Goal: Task Accomplishment & Management: Complete application form

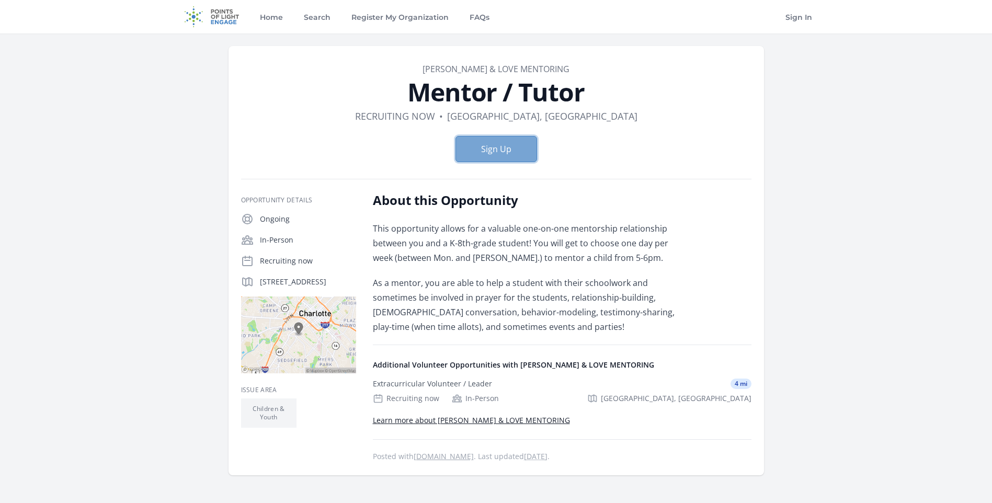
click at [481, 147] on button "Sign Up" at bounding box center [497, 149] width 82 height 26
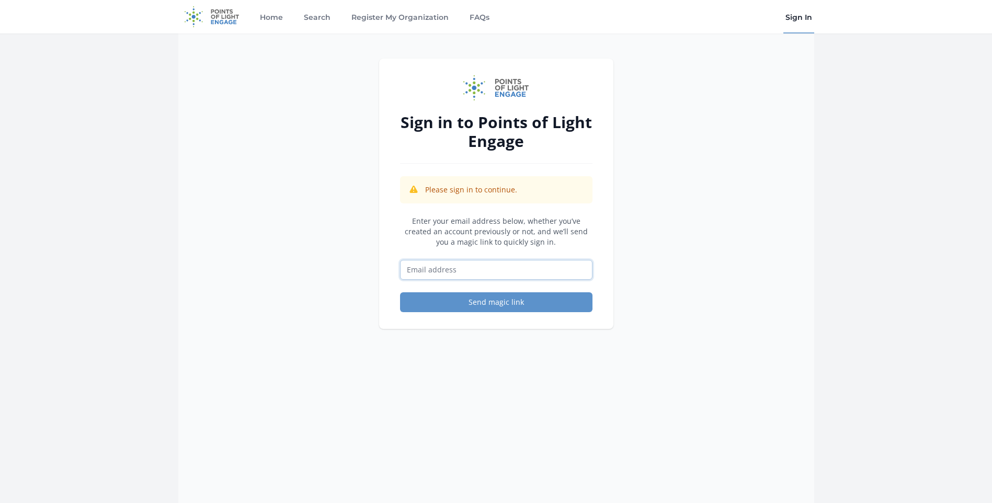
click at [495, 267] on input "Email address" at bounding box center [496, 270] width 192 height 20
type input "[EMAIL_ADDRESS][DOMAIN_NAME]"
click at [495, 291] on form "Enter your email address below, whether you’ve created an account previously or…" at bounding box center [496, 264] width 192 height 96
click at [496, 303] on button "Send magic link" at bounding box center [496, 302] width 192 height 20
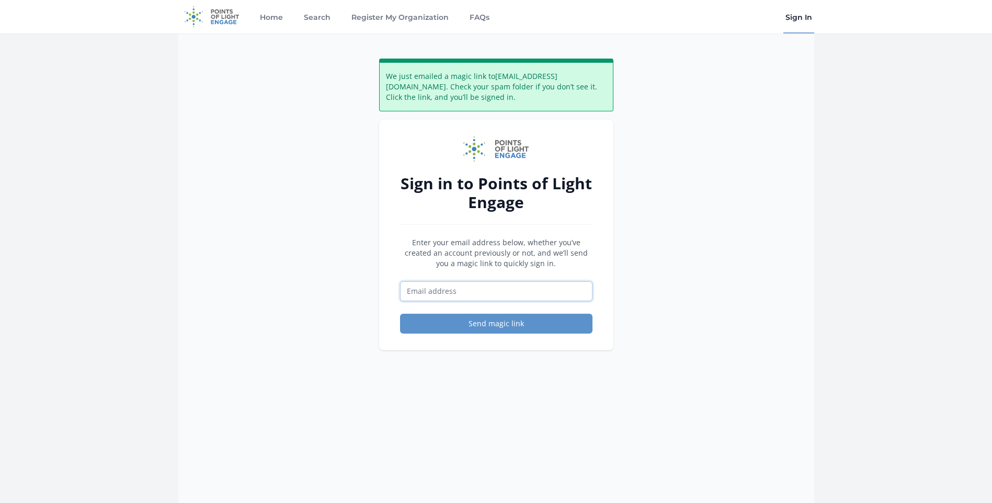
click at [491, 294] on input "Email address" at bounding box center [496, 291] width 192 height 20
type input "[EMAIL_ADDRESS][DOMAIN_NAME]"
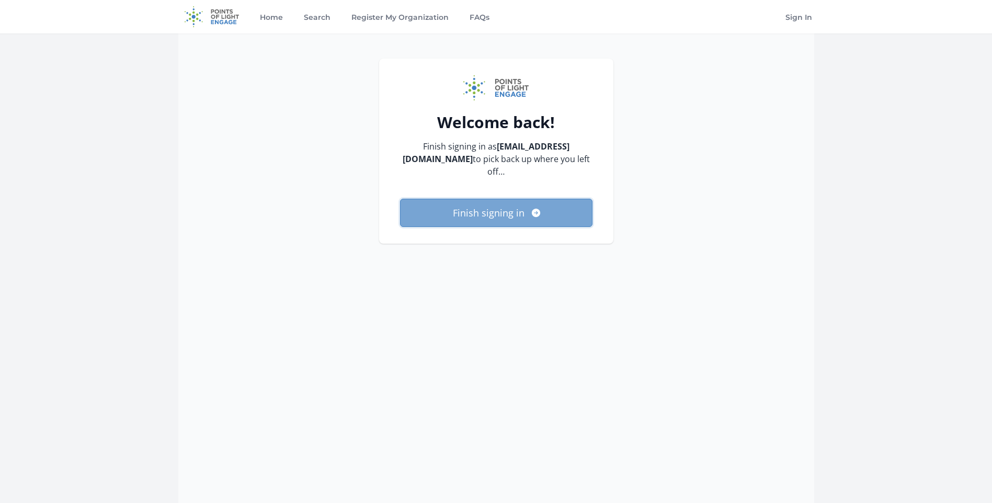
click at [520, 200] on button "Finish signing in" at bounding box center [496, 213] width 192 height 28
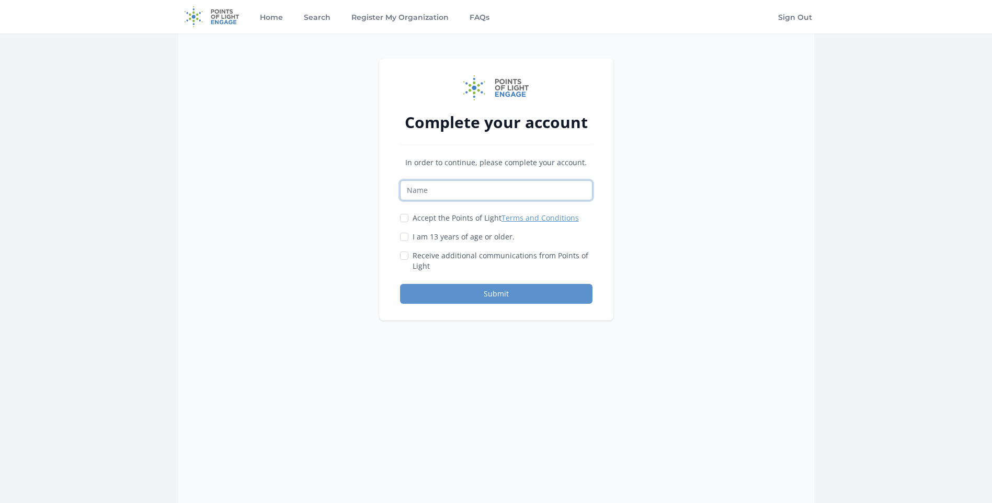
click at [495, 195] on input "Name" at bounding box center [496, 190] width 192 height 20
type input "harish"
click at [447, 222] on label "Accept the Points of Light Terms and Conditions" at bounding box center [496, 218] width 166 height 10
click at [408, 222] on input "Accept the Points of Light Terms and Conditions" at bounding box center [404, 218] width 8 height 8
checkbox input "true"
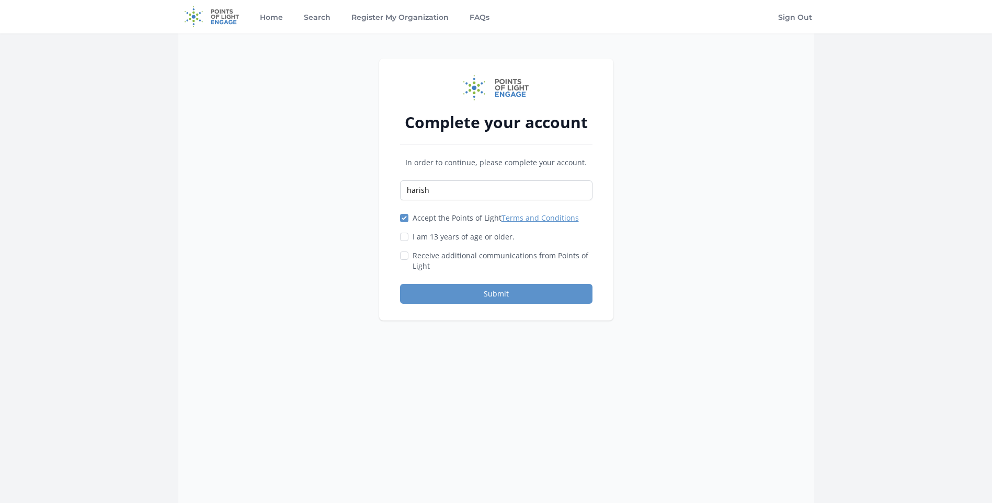
click at [434, 240] on label "I am 13 years of age or older." at bounding box center [464, 237] width 102 height 10
click at [408, 240] on input "I am 13 years of age or older." at bounding box center [404, 237] width 8 height 8
checkbox input "true"
click at [442, 289] on button "Submit" at bounding box center [496, 294] width 192 height 20
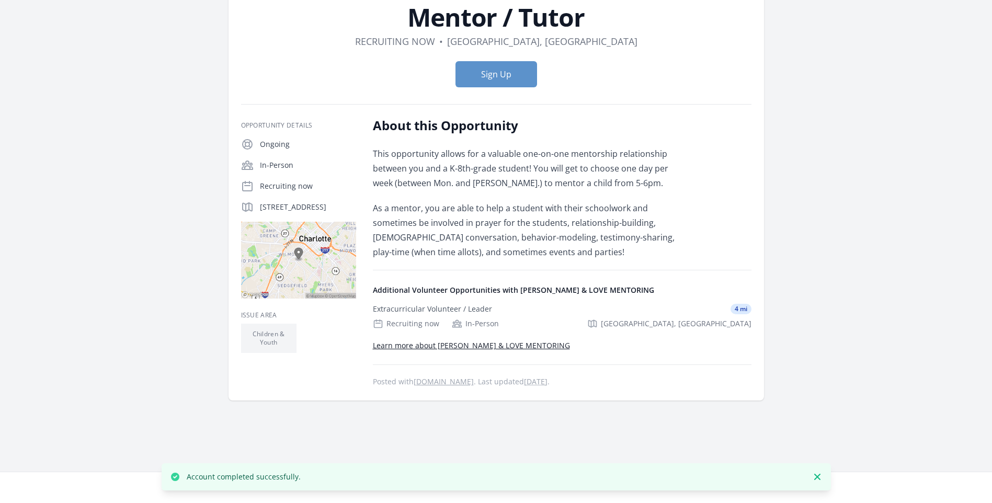
scroll to position [105, 0]
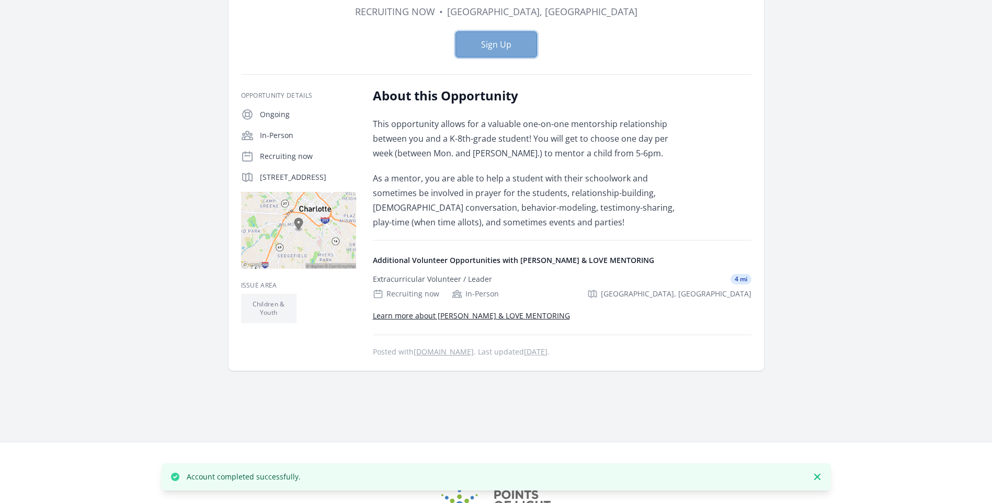
click at [491, 53] on button "Sign Up" at bounding box center [497, 44] width 82 height 26
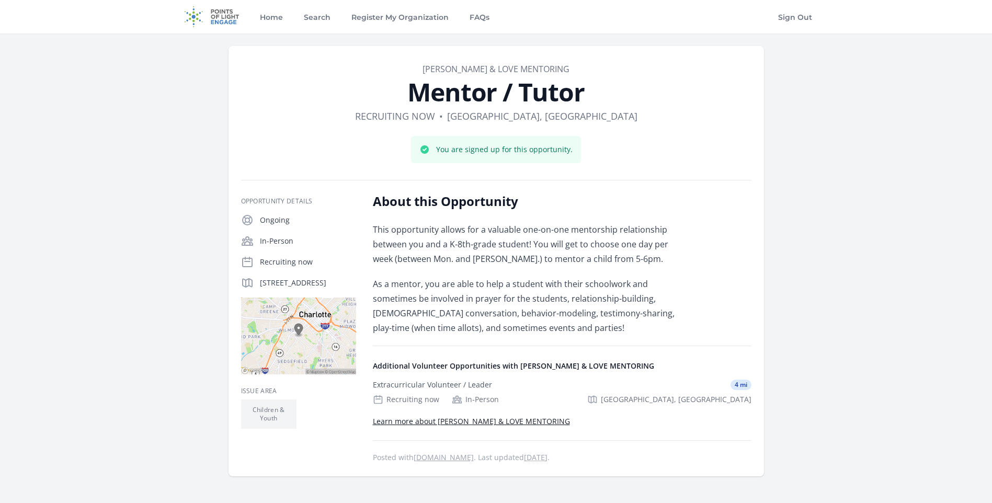
click at [518, 419] on link "Learn more about FAITH HOPE & LOVE MENTORING" at bounding box center [471, 421] width 197 height 10
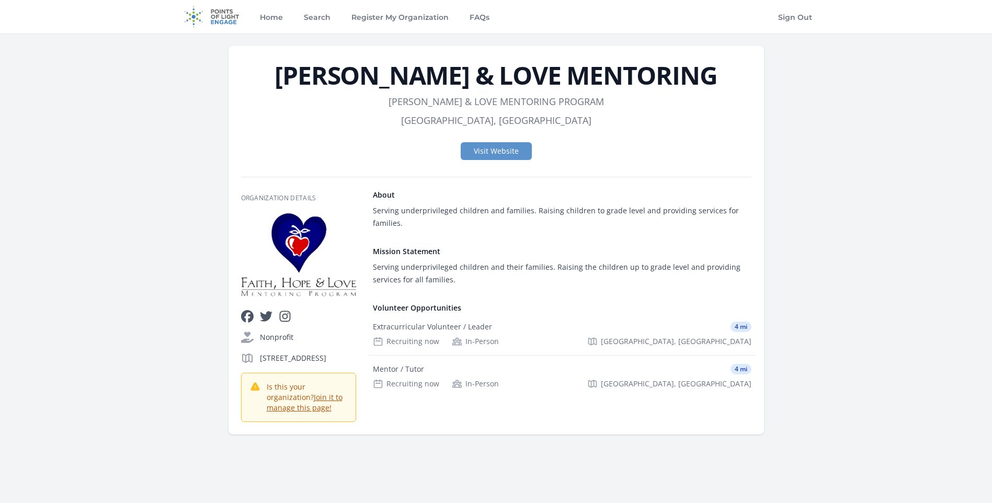
drag, startPoint x: 0, startPoint y: 0, endPoint x: 777, endPoint y: 237, distance: 812.0
click at [777, 237] on div "FAITH HOPE & LOVE MENTORING Also Known As FAITH HOPE & LOVE MENTORING PROGRAM L…" at bounding box center [496, 240] width 636 height 414
click at [403, 366] on div "Mentor / Tutor" at bounding box center [398, 369] width 51 height 10
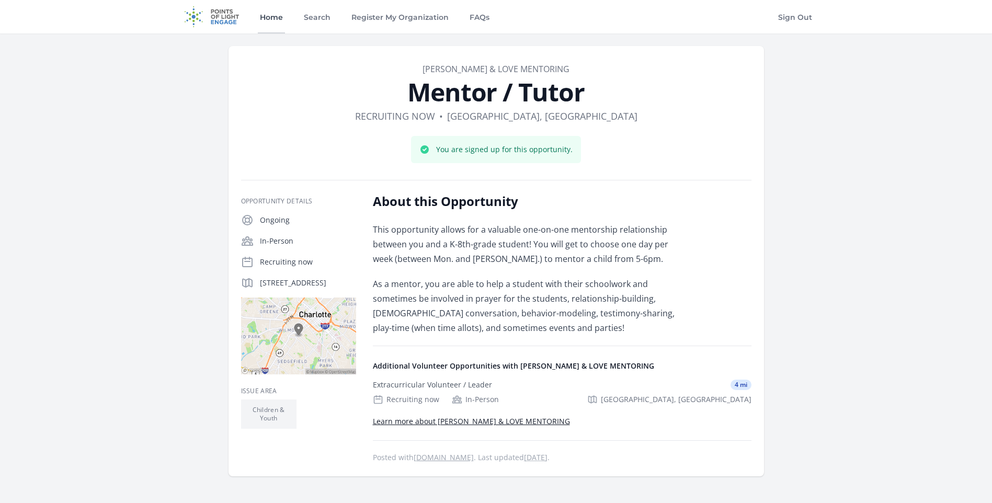
click at [276, 17] on link "Home" at bounding box center [271, 16] width 27 height 33
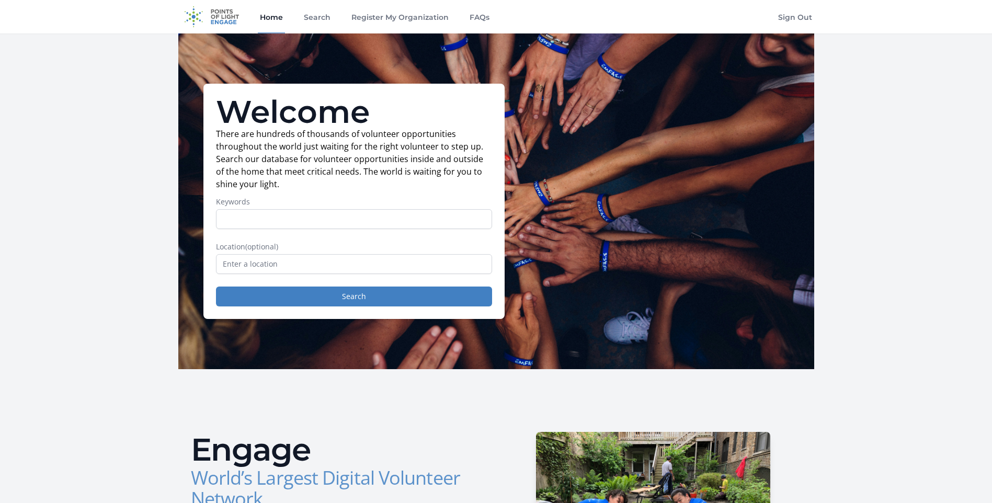
click at [371, 216] on input "Keywords" at bounding box center [354, 219] width 276 height 20
type input "mentoring"
click at [216, 287] on button "Search" at bounding box center [354, 297] width 276 height 20
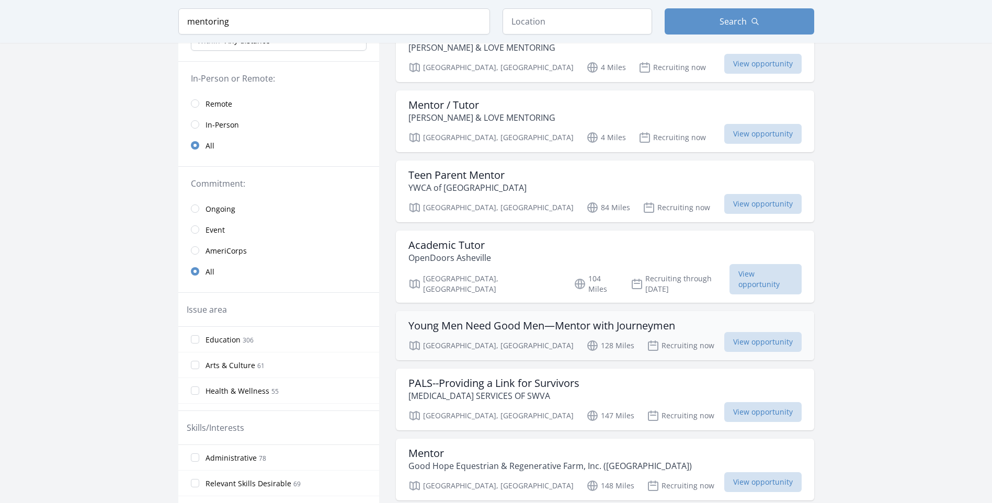
scroll to position [157, 0]
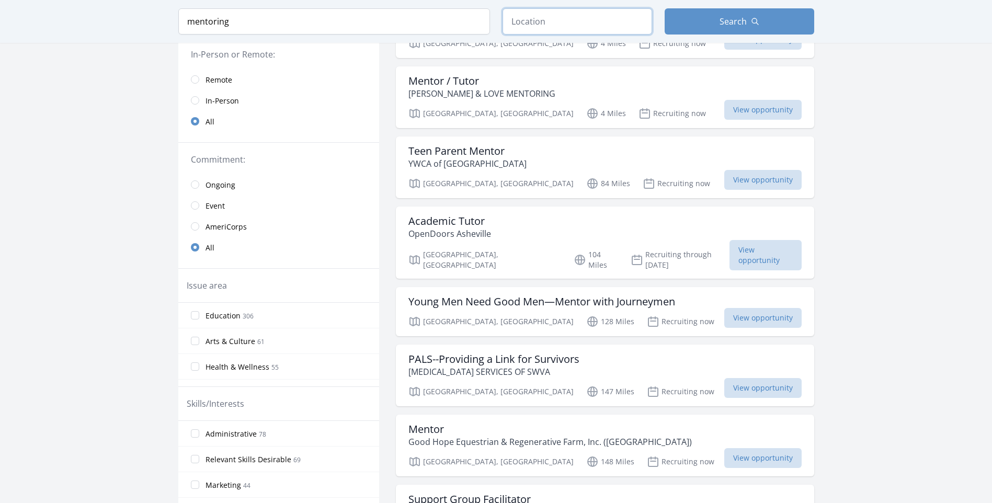
click at [559, 29] on input "text" at bounding box center [578, 21] width 150 height 26
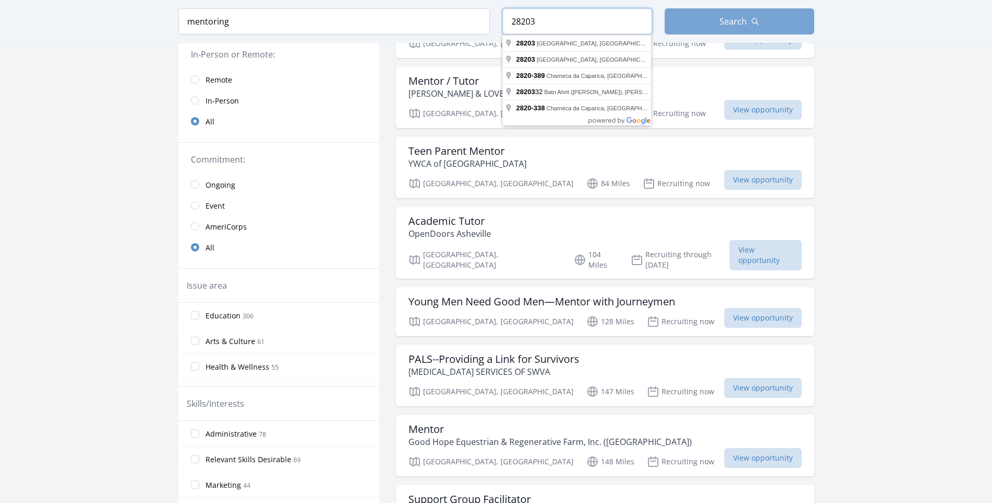
type input "28203"
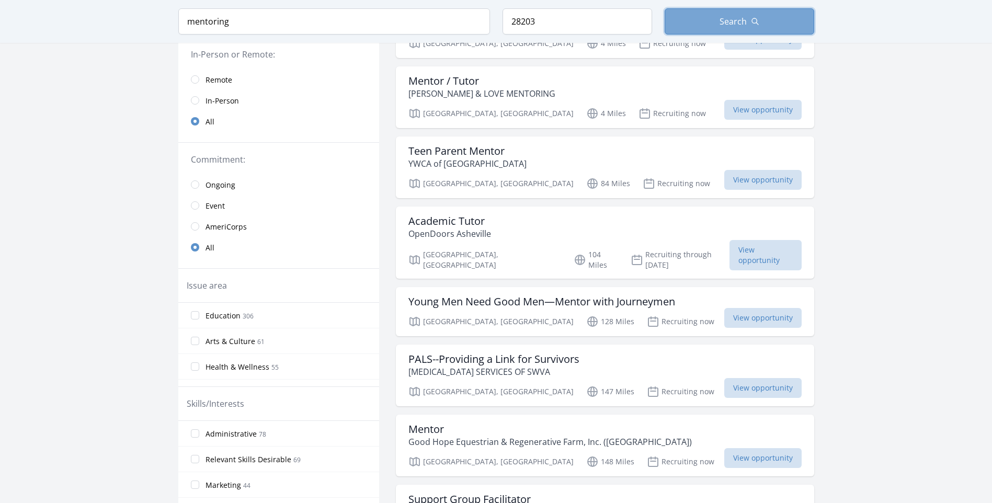
click at [726, 24] on span "Search" at bounding box center [733, 21] width 27 height 13
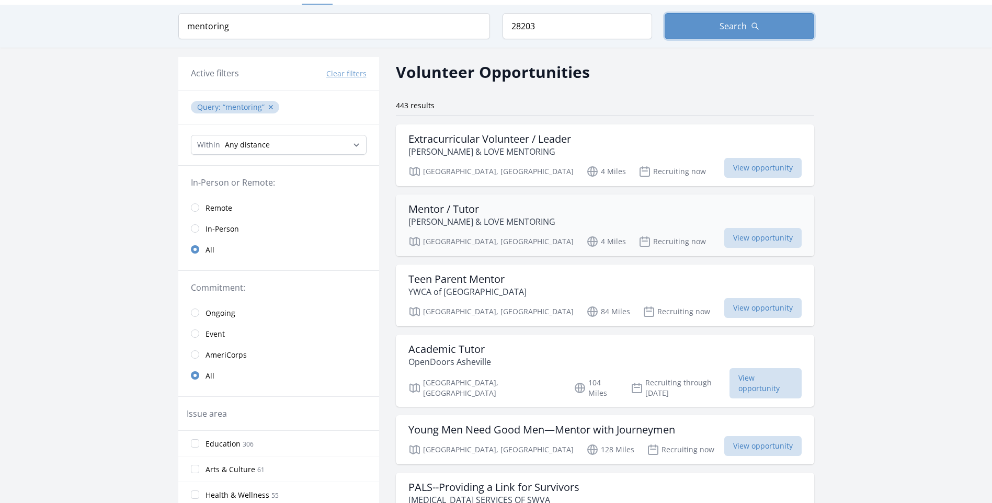
scroll to position [0, 0]
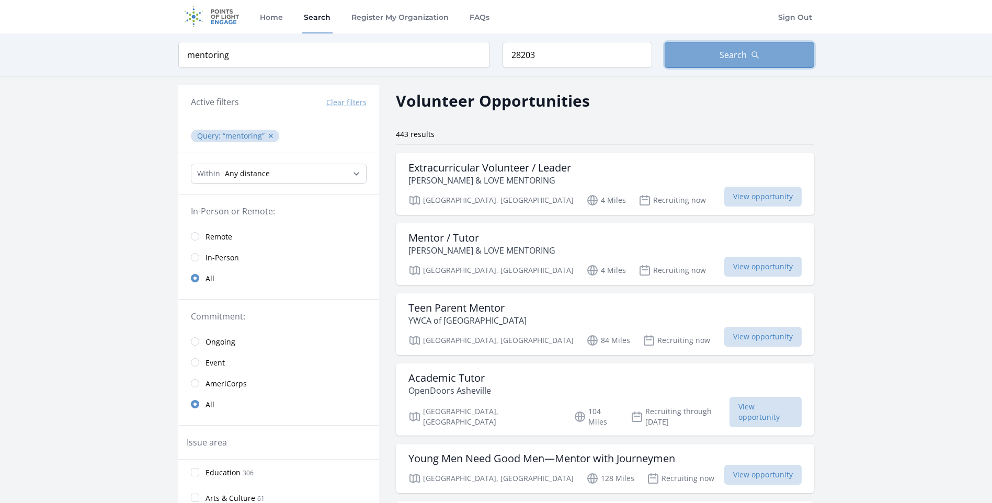
click at [726, 55] on span "Search" at bounding box center [733, 55] width 27 height 13
click at [305, 41] on div "Keyword mentoring Location 28203 Search" at bounding box center [496, 54] width 669 height 43
click at [301, 49] on input "mentoring" at bounding box center [334, 55] width 312 height 26
type input "mentor"
click button "submit" at bounding box center [0, 0] width 0 height 0
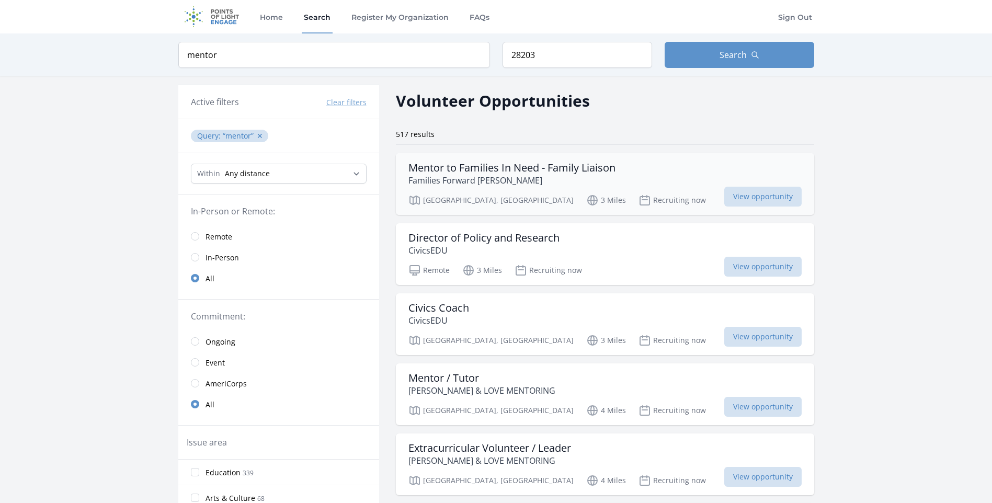
click at [556, 168] on h3 "Mentor to Families In Need - Family Liaison" at bounding box center [511, 168] width 207 height 13
click at [443, 242] on h3 "Director of Policy and Research" at bounding box center [483, 238] width 151 height 13
click at [448, 382] on h3 "Mentor / Tutor" at bounding box center [481, 378] width 147 height 13
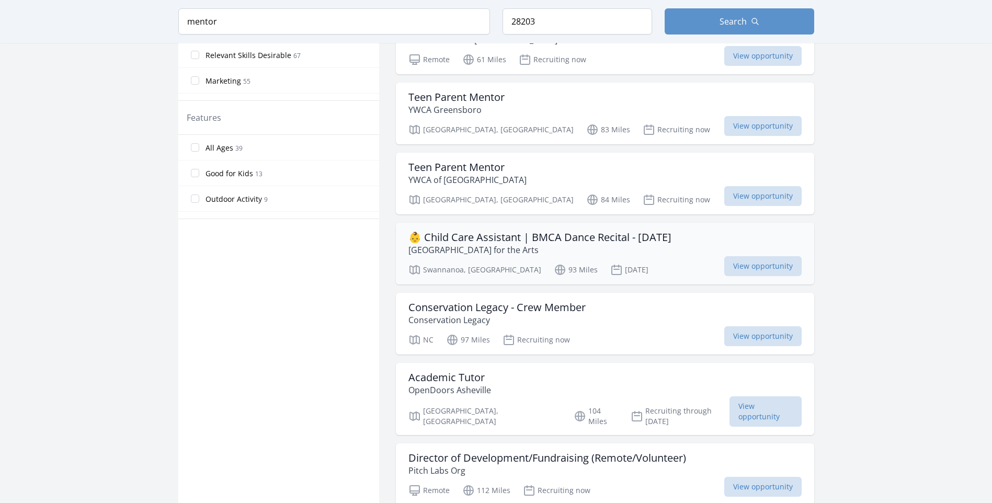
scroll to position [575, 0]
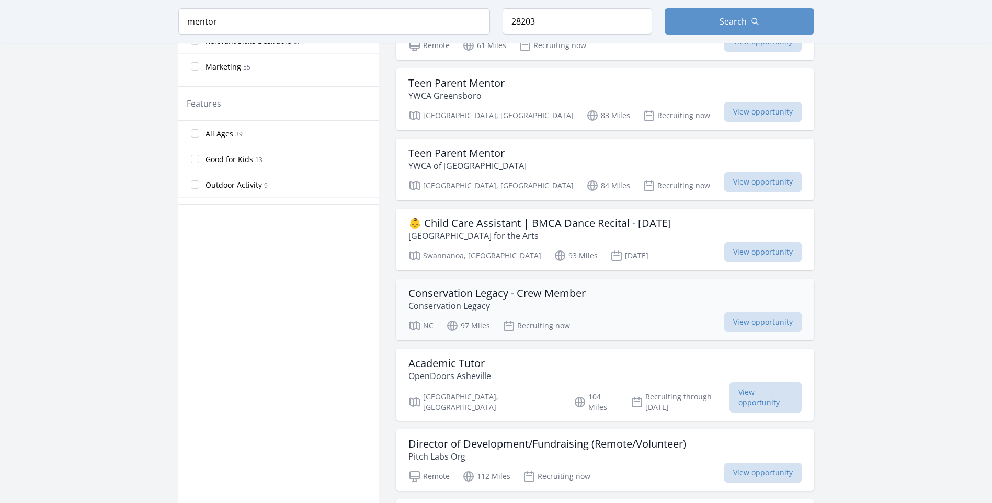
click at [557, 291] on h3 "Conservation Legacy - Crew Member" at bounding box center [496, 293] width 177 height 13
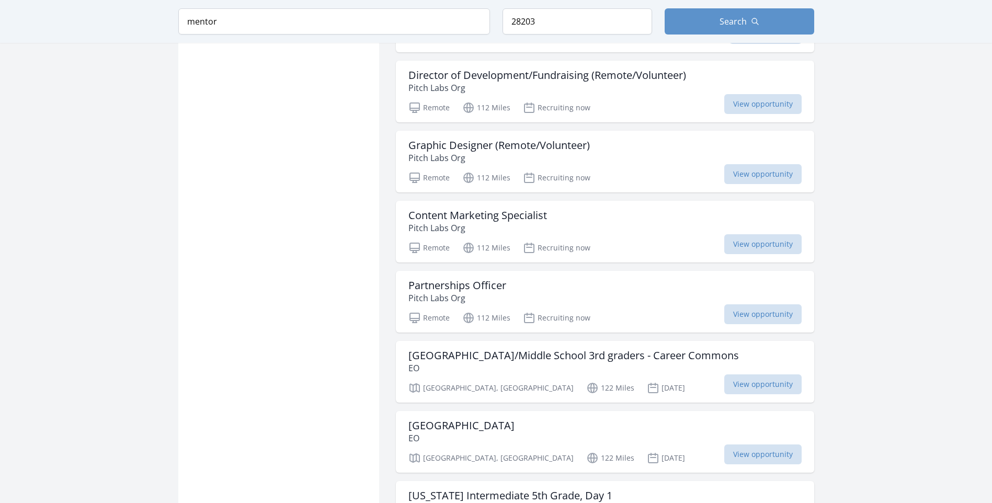
scroll to position [1046, 0]
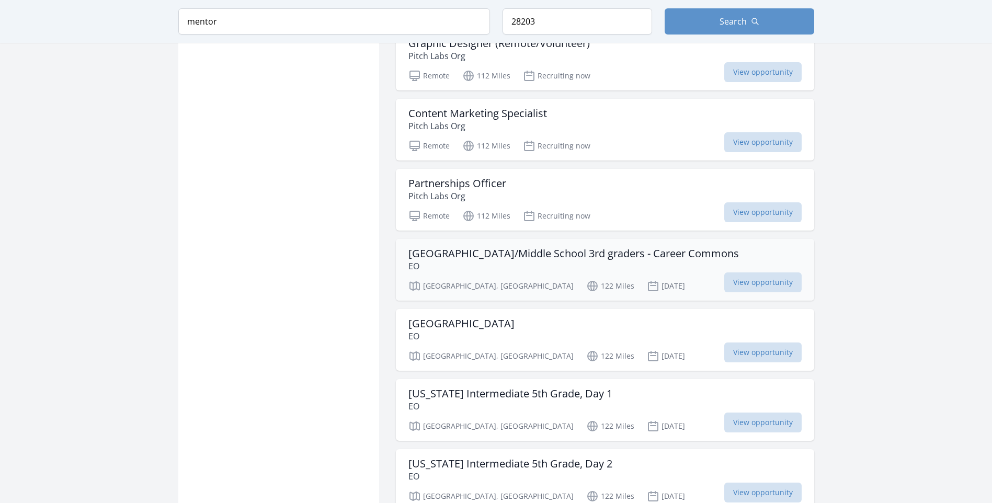
click at [489, 247] on h3 "Norton Elementary/Middle School 3rd graders - Career Commons" at bounding box center [573, 253] width 331 height 13
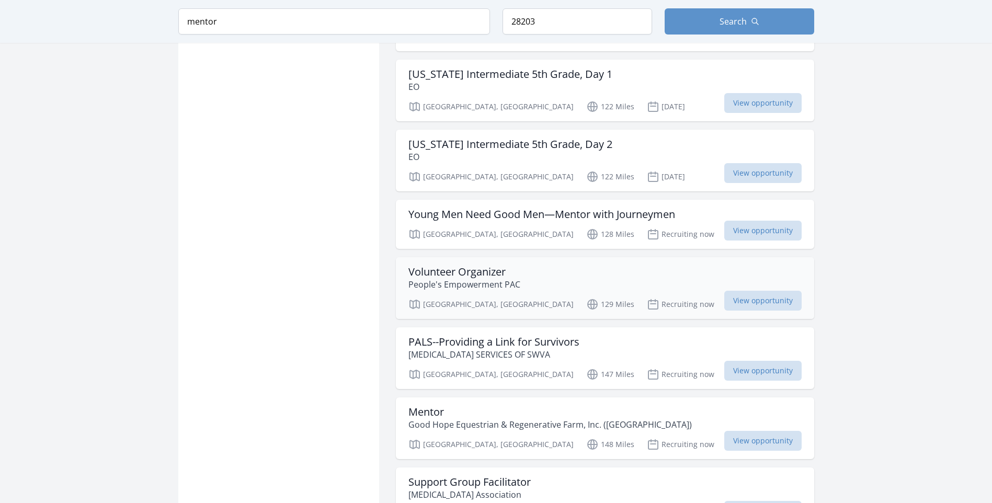
scroll to position [1412, 0]
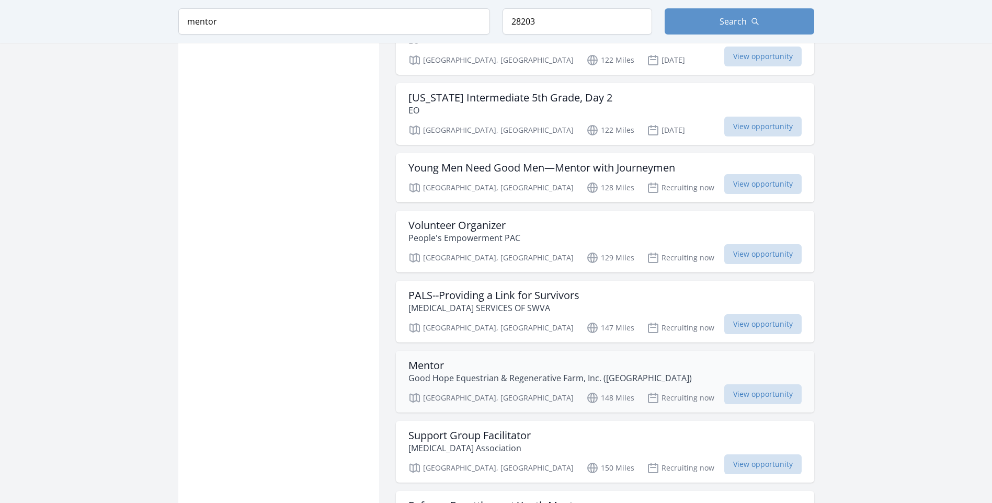
click at [469, 351] on div "Mentor Good Hope Equestrian & Regenerative Farm, Inc. (GHERF) Halifax, VA 148 M…" at bounding box center [605, 382] width 418 height 62
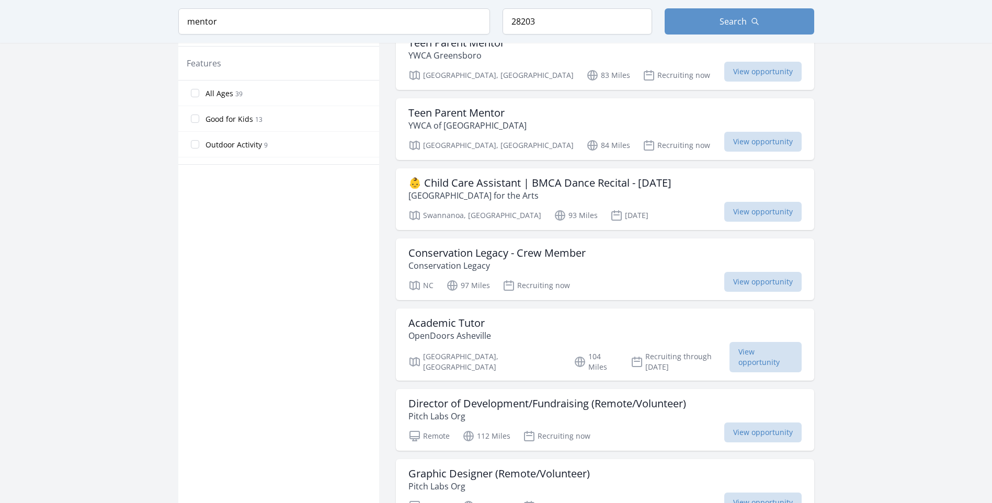
scroll to position [438, 0]
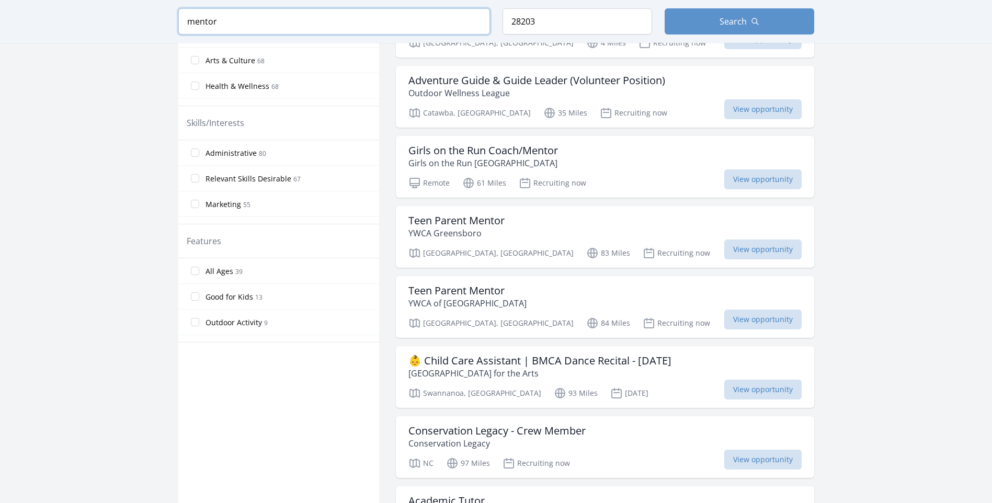
drag, startPoint x: 366, startPoint y: 32, endPoint x: 373, endPoint y: 28, distance: 8.7
click at [366, 32] on input "mentor" at bounding box center [334, 21] width 312 height 26
click at [373, 28] on input "mentor" at bounding box center [334, 21] width 312 height 26
click button "submit" at bounding box center [0, 0] width 0 height 0
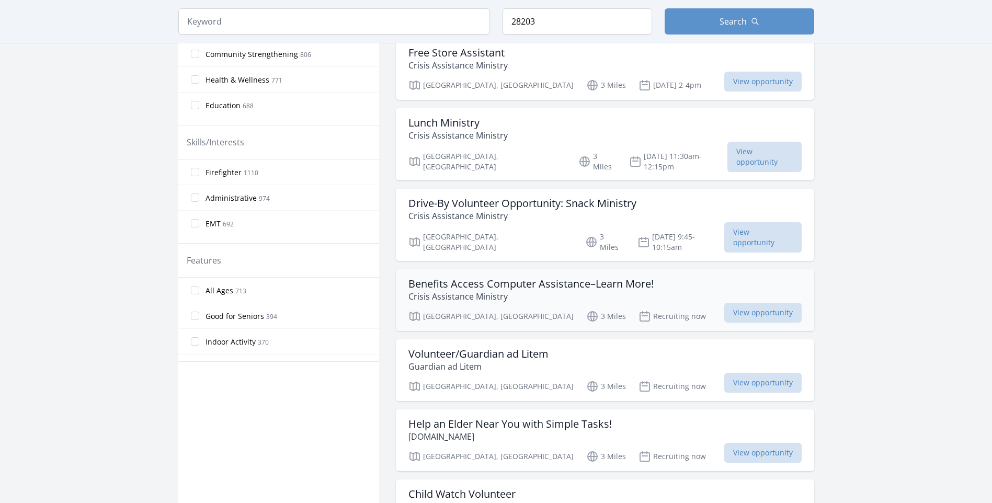
scroll to position [418, 0]
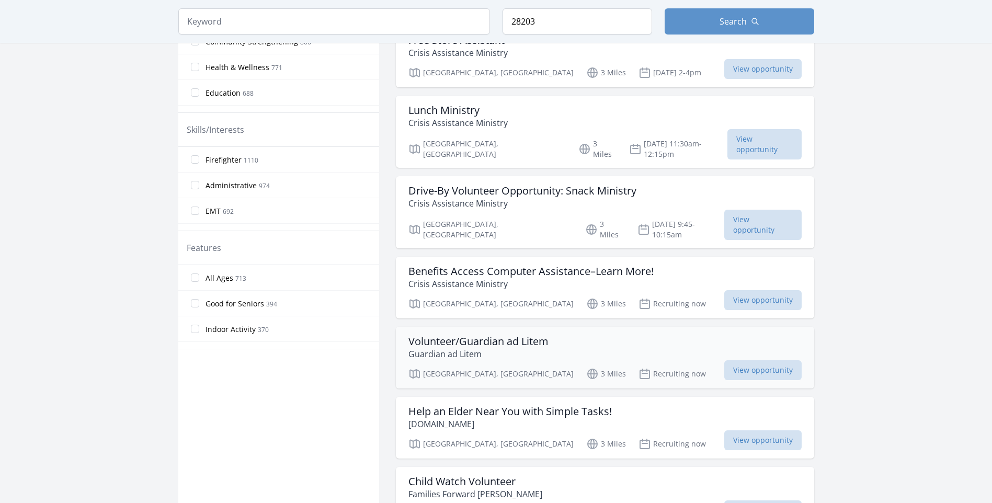
click at [472, 335] on h3 "Volunteer/Guardian ad Litem" at bounding box center [478, 341] width 140 height 13
click at [521, 405] on h3 "Help an Elder Near You with Simple Tasks!" at bounding box center [509, 411] width 203 height 13
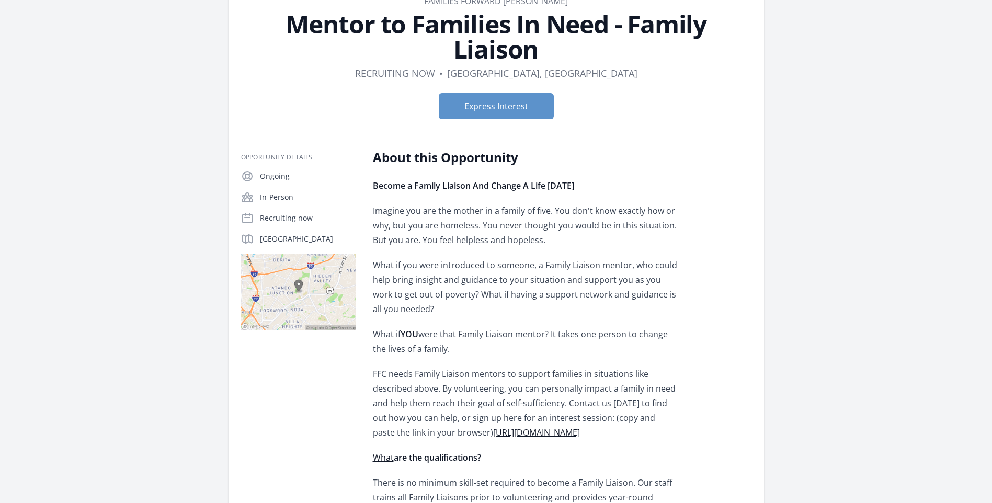
scroll to position [105, 0]
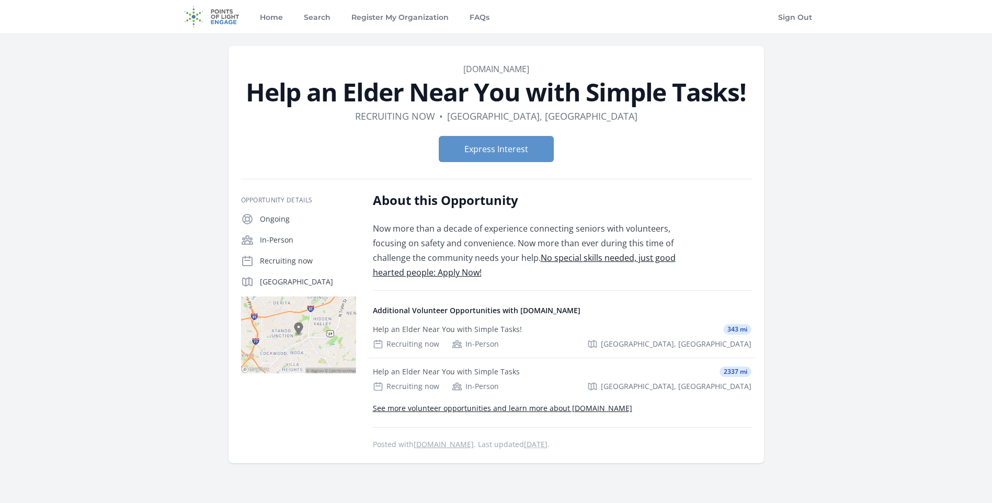
drag, startPoint x: 11, startPoint y: 0, endPoint x: 178, endPoint y: 349, distance: 387.2
click at [178, 349] on div "Organization ElderHelpers.org Help an Elder Near You with Simple Tasks! Duratio…" at bounding box center [496, 254] width 636 height 442
click at [448, 152] on button "Express Interest" at bounding box center [496, 149] width 115 height 26
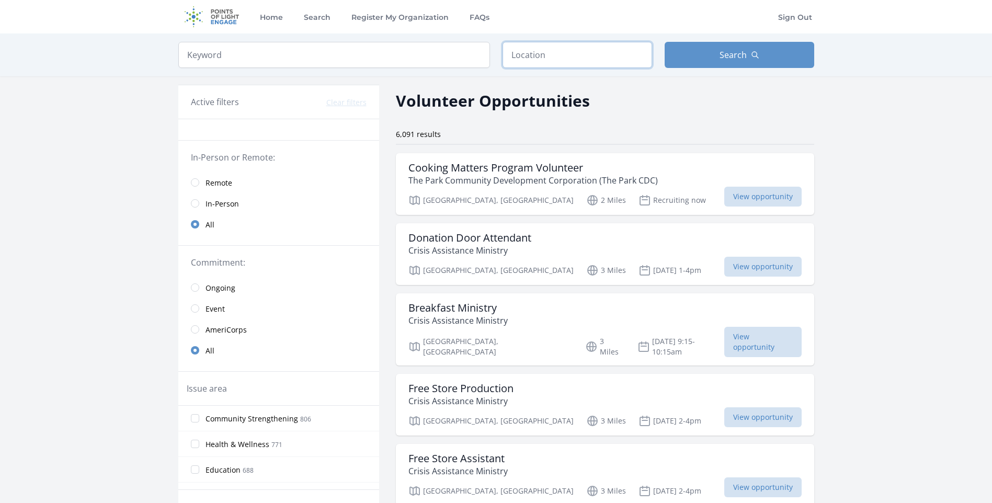
click at [553, 53] on input "text" at bounding box center [578, 55] width 150 height 26
type input "[GEOGRAPHIC_DATA], [GEOGRAPHIC_DATA]"
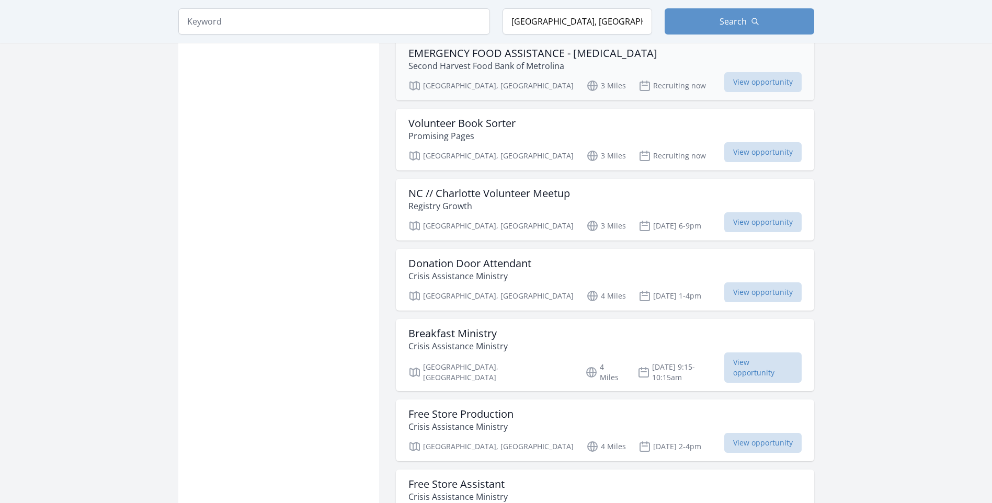
scroll to position [889, 0]
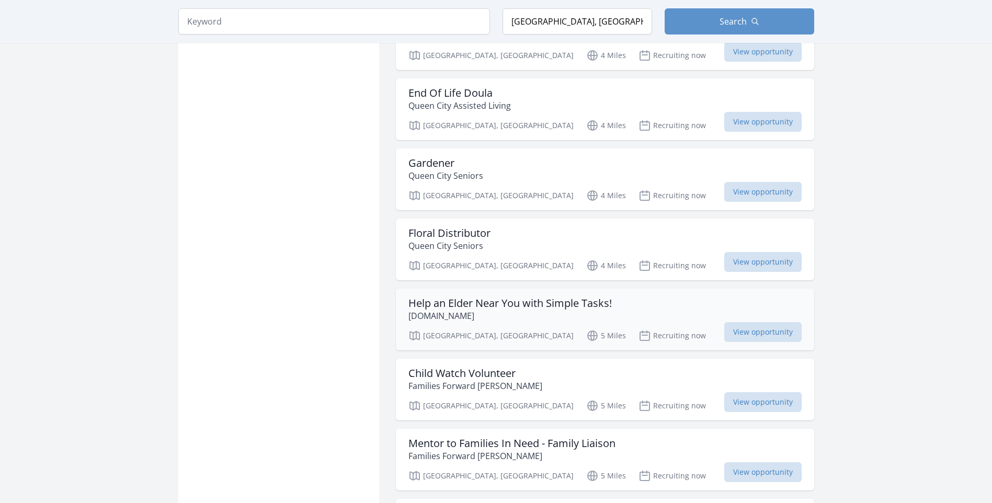
scroll to position [1831, 0]
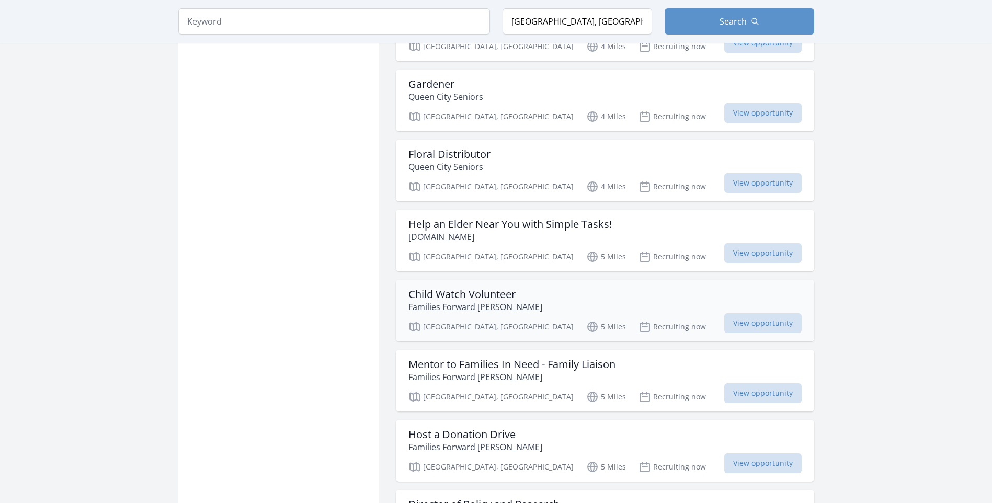
click at [512, 288] on h3 "Child Watch Volunteer" at bounding box center [475, 294] width 134 height 13
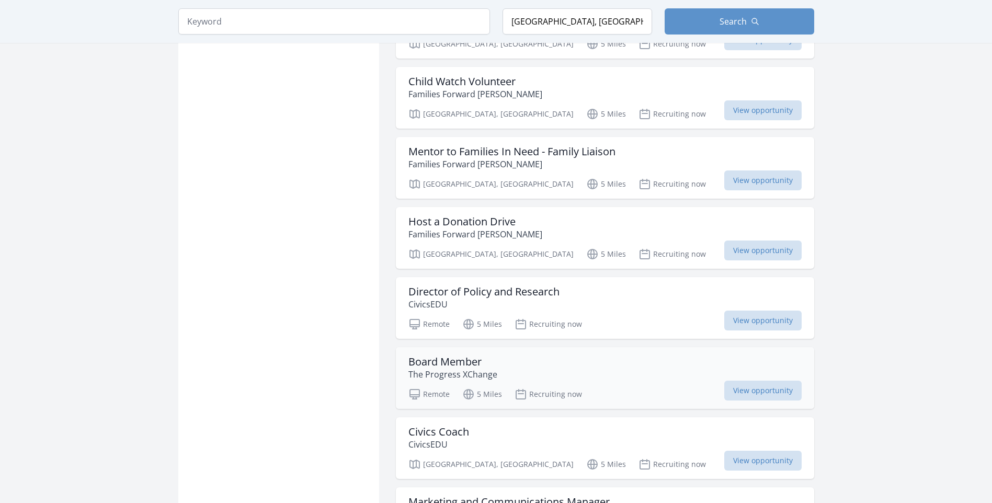
scroll to position [2040, 0]
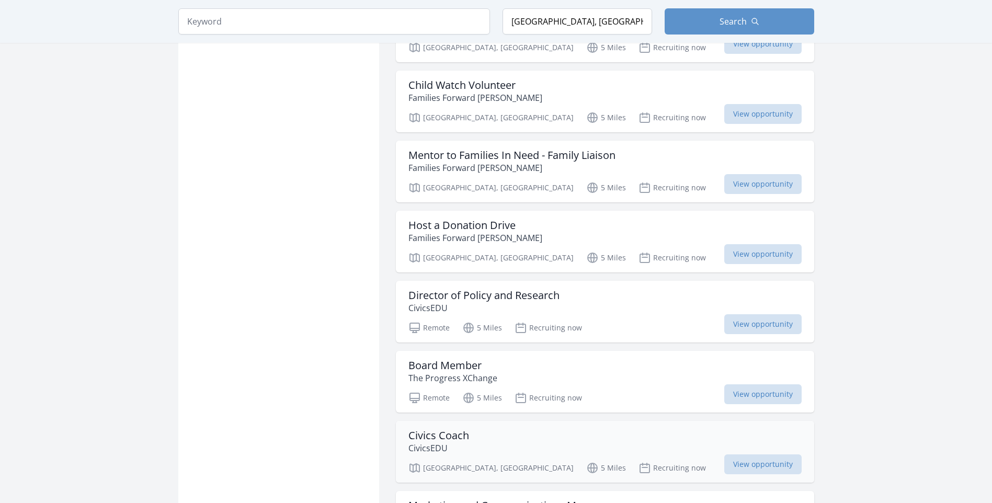
click at [462, 442] on p "CivicsEDU" at bounding box center [438, 448] width 61 height 13
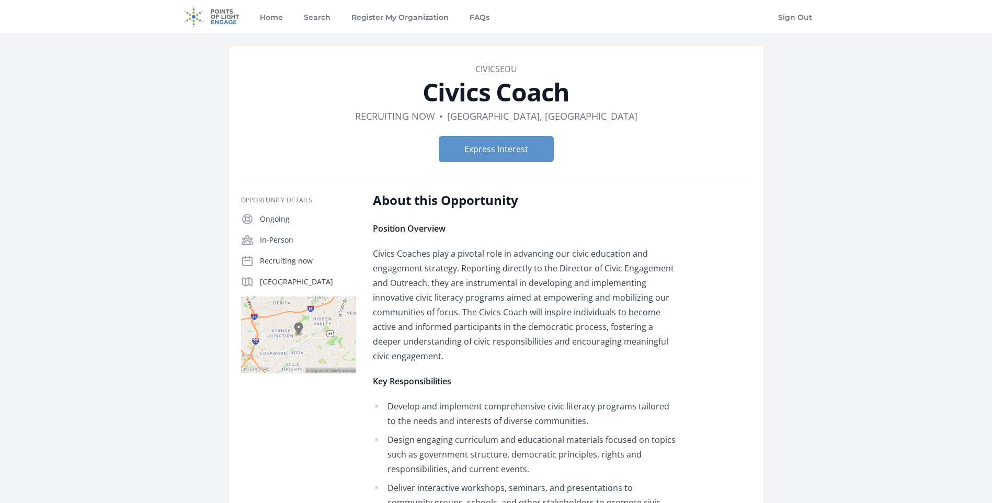
drag, startPoint x: 648, startPoint y: 460, endPoint x: 554, endPoint y: 395, distance: 113.6
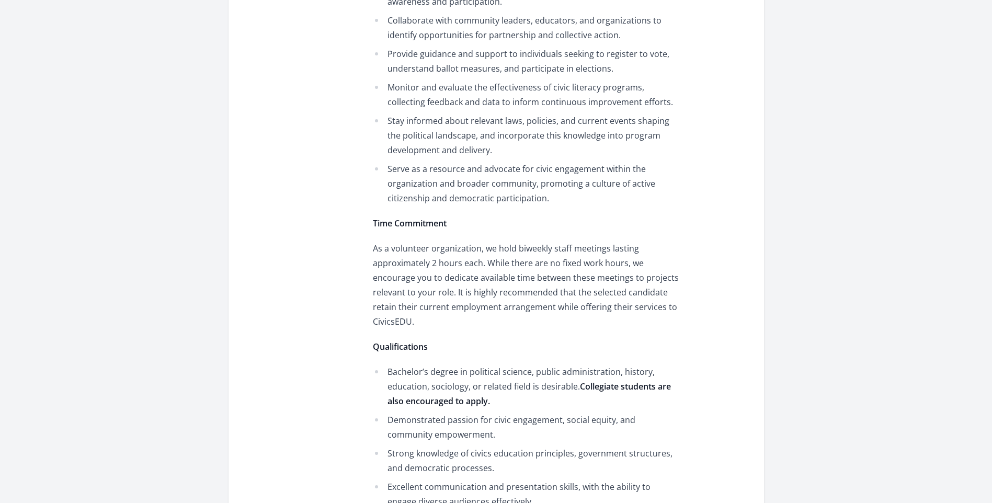
scroll to position [523, 0]
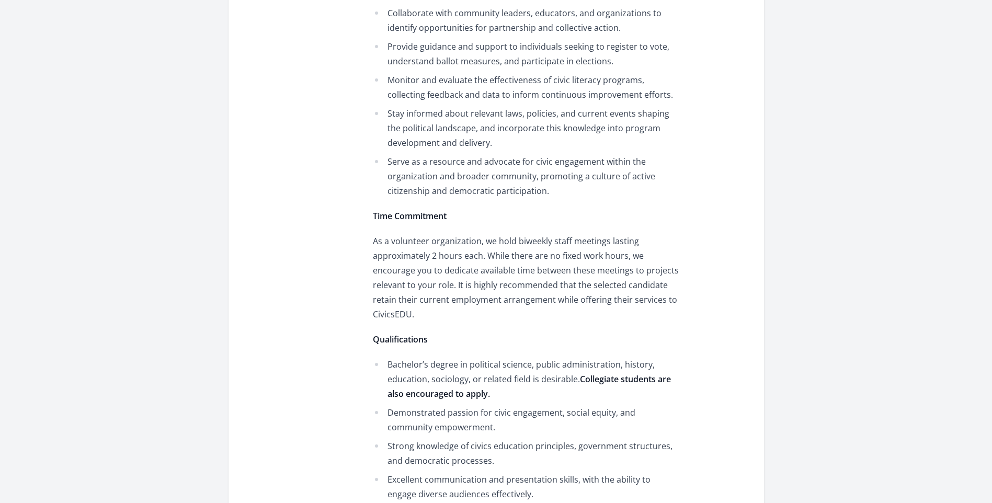
drag, startPoint x: 761, startPoint y: 312, endPoint x: 707, endPoint y: 285, distance: 60.3
click at [707, 285] on div "About this Opportunity Position Overview Civics Coaches play a pivotal role in …" at bounding box center [562, 325] width 379 height 1313
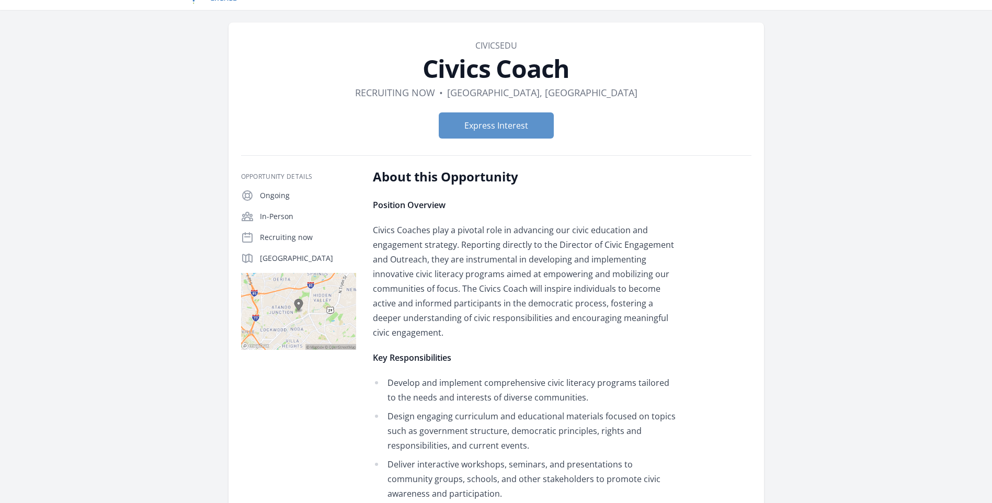
scroll to position [0, 0]
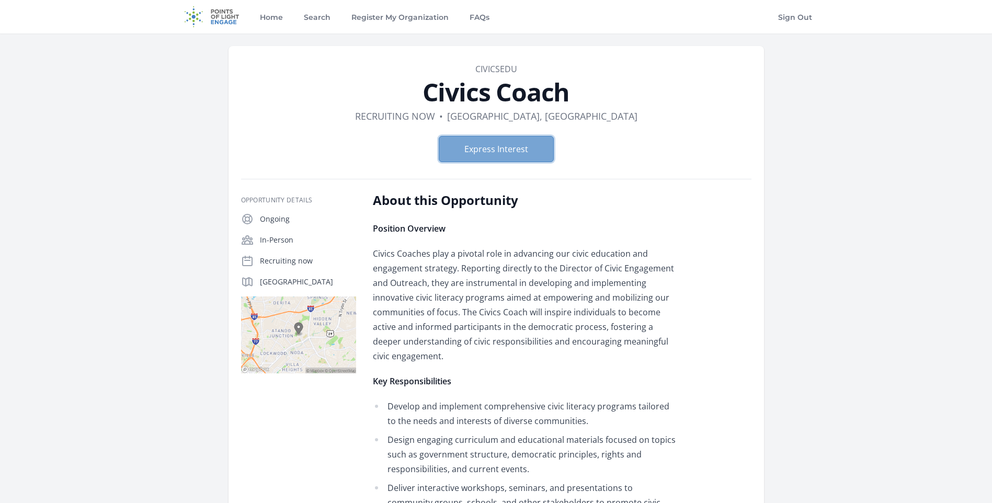
click at [479, 154] on button "Express Interest" at bounding box center [496, 149] width 115 height 26
